Goal: Information Seeking & Learning: Learn about a topic

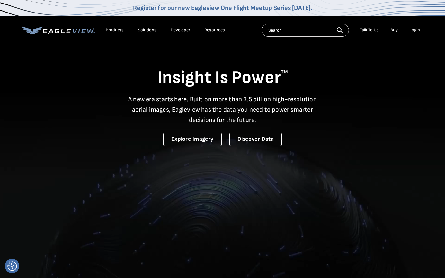
click at [109, 27] on div "Products" at bounding box center [115, 30] width 18 height 6
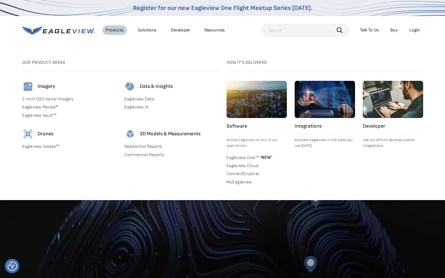
click at [49, 90] on div "Imagery" at bounding box center [69, 87] width 94 height 12
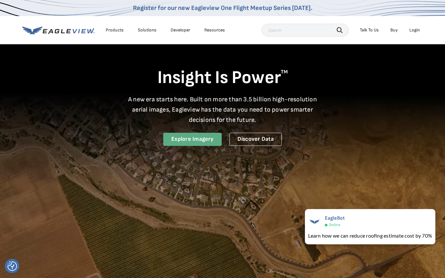
click at [203, 144] on link "Explore Imagery" at bounding box center [192, 139] width 58 height 13
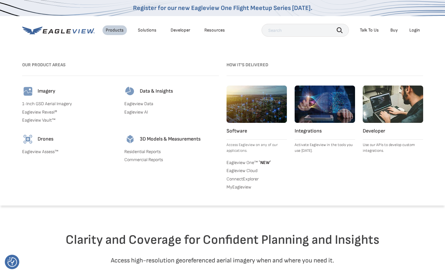
click at [46, 91] on h4 "Imagery" at bounding box center [47, 91] width 18 height 6
click at [38, 112] on link "Eagleview Reveal®" at bounding box center [69, 112] width 94 height 6
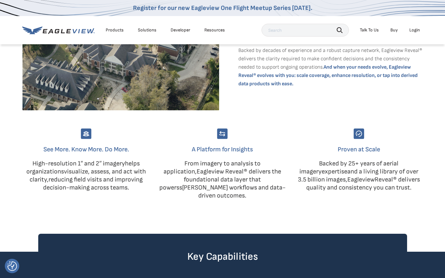
scroll to position [321, 0]
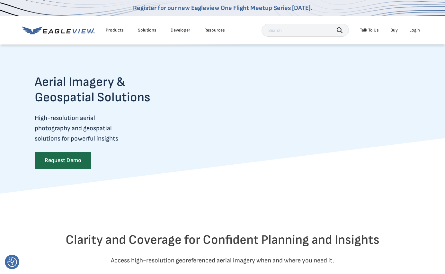
click at [119, 28] on div "Products" at bounding box center [115, 30] width 18 height 6
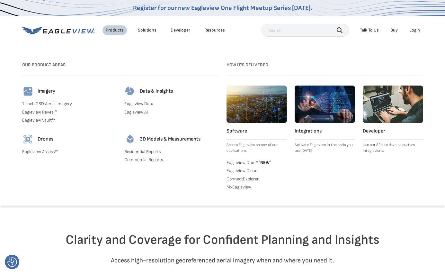
click at [45, 121] on link "Eagleview Vault™" at bounding box center [69, 120] width 94 height 6
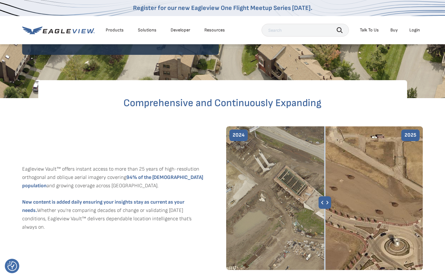
scroll to position [225, 0]
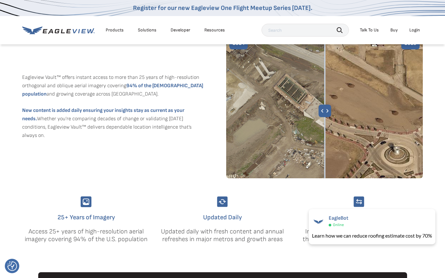
click at [203, 162] on div "Eagleview Vault™ offers instant access to more than 25 years of high-resolution…" at bounding box center [222, 116] width 401 height 162
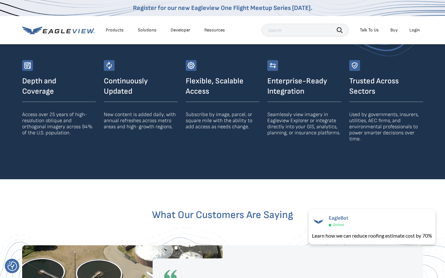
scroll to position [1092, 0]
